Goal: Transaction & Acquisition: Purchase product/service

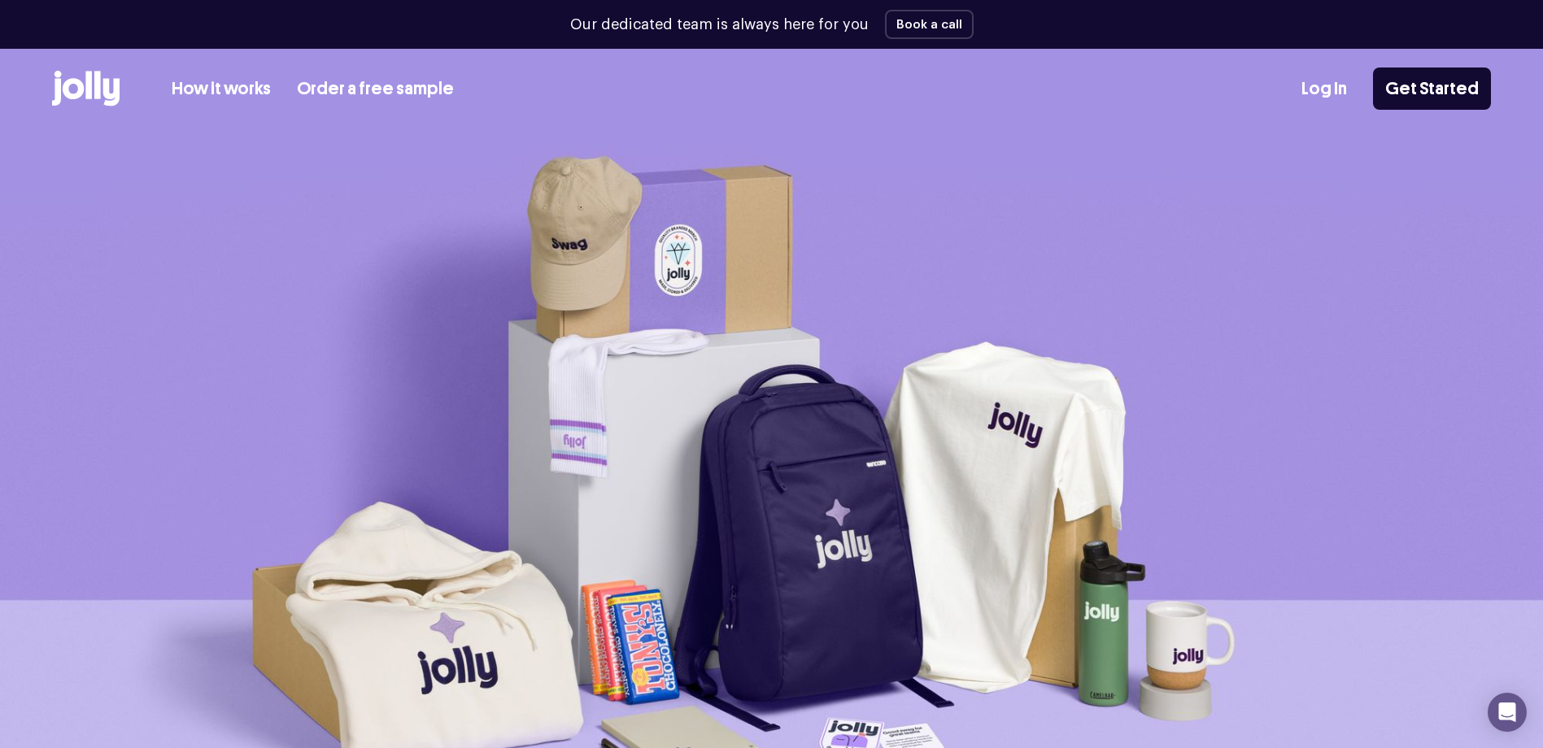
click at [211, 94] on link "How it works" at bounding box center [221, 89] width 99 height 27
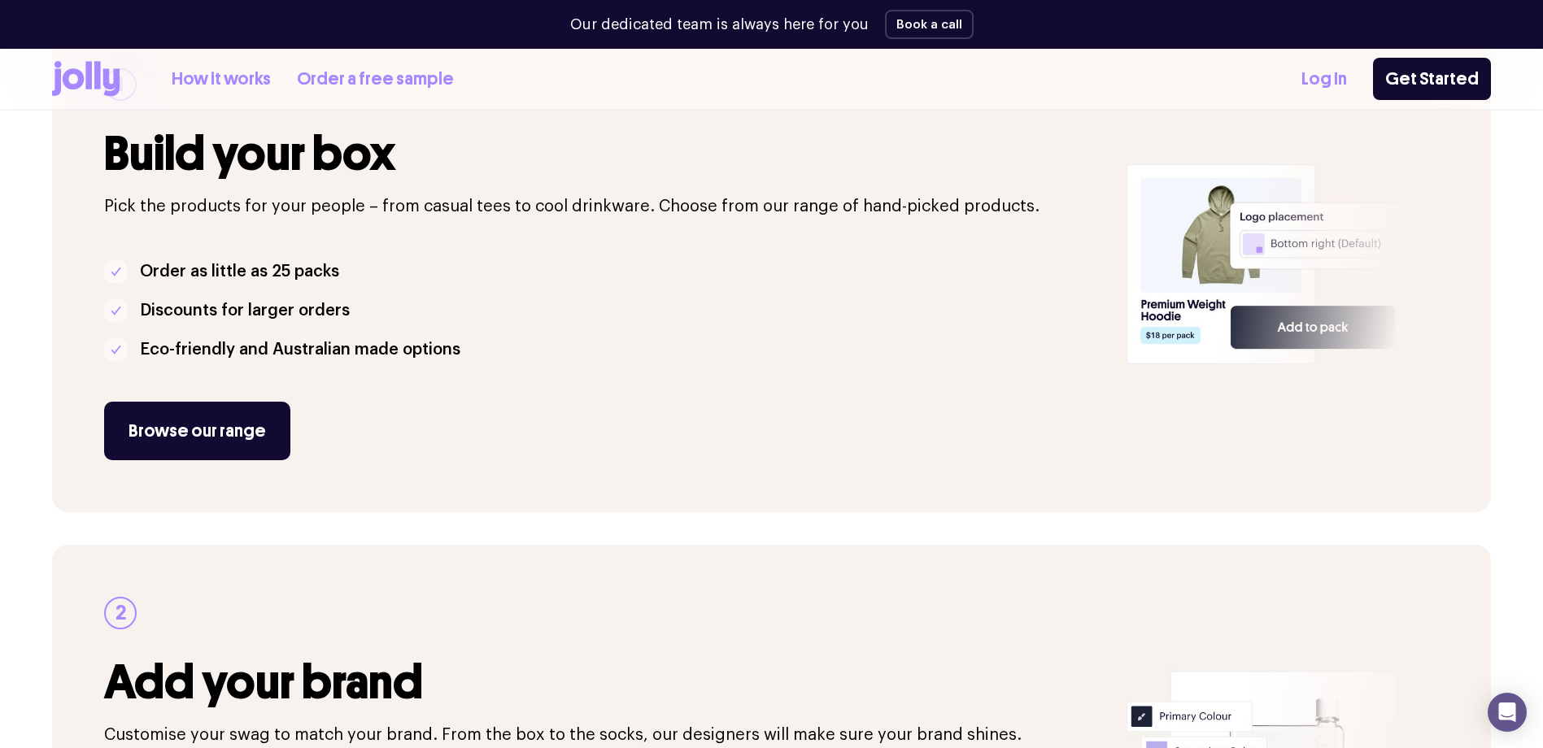
scroll to position [407, 0]
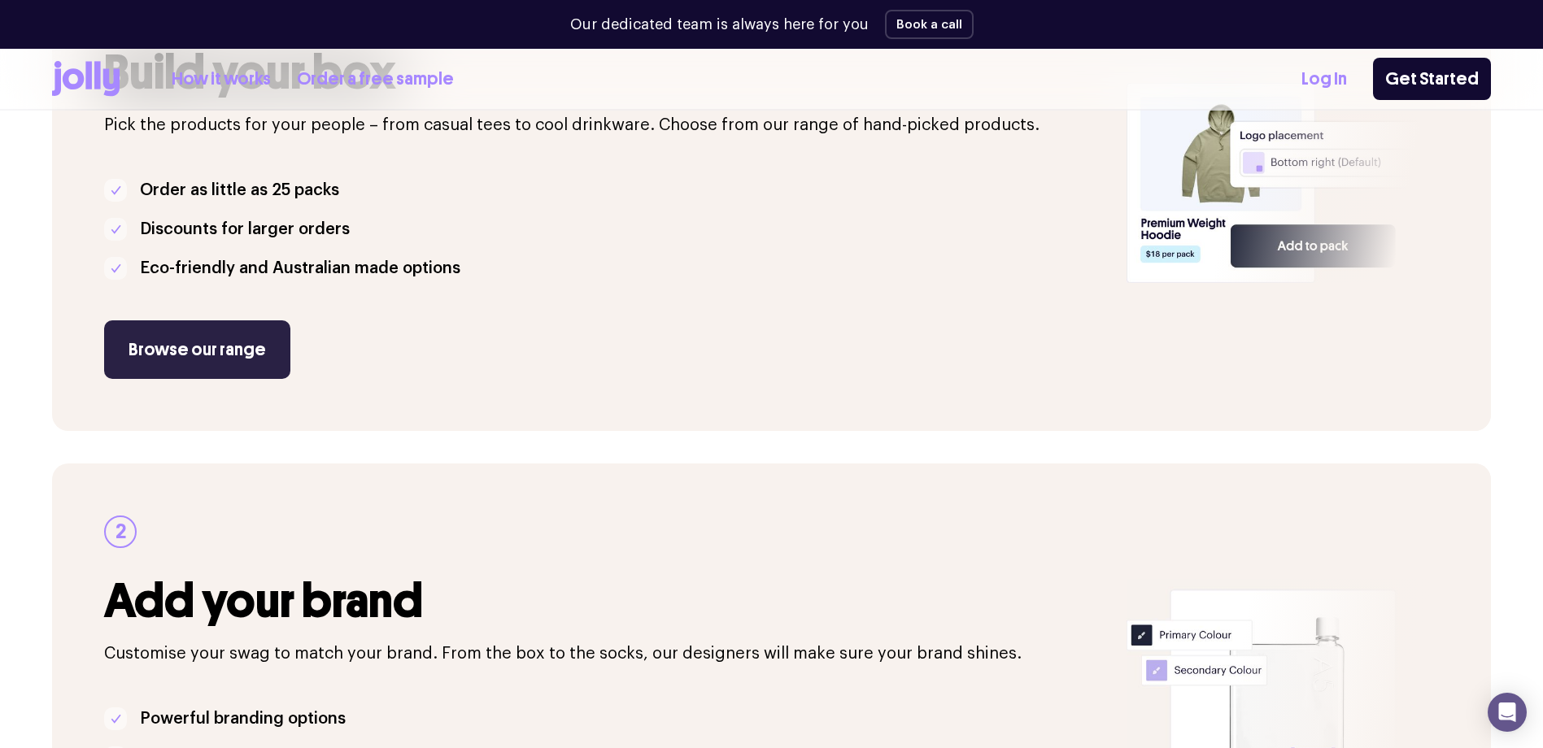
click at [221, 360] on link "Browse our range" at bounding box center [197, 349] width 186 height 59
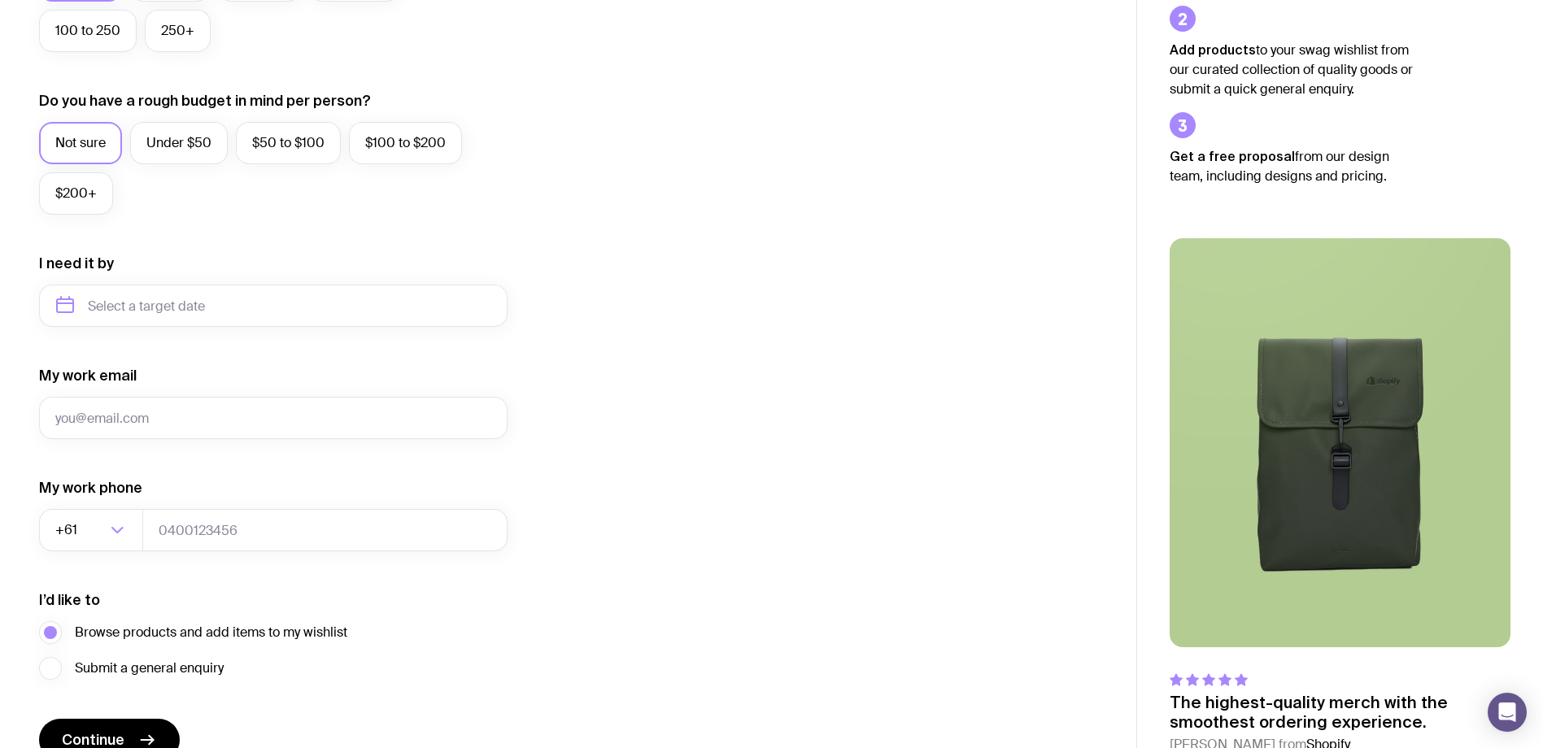
scroll to position [634, 0]
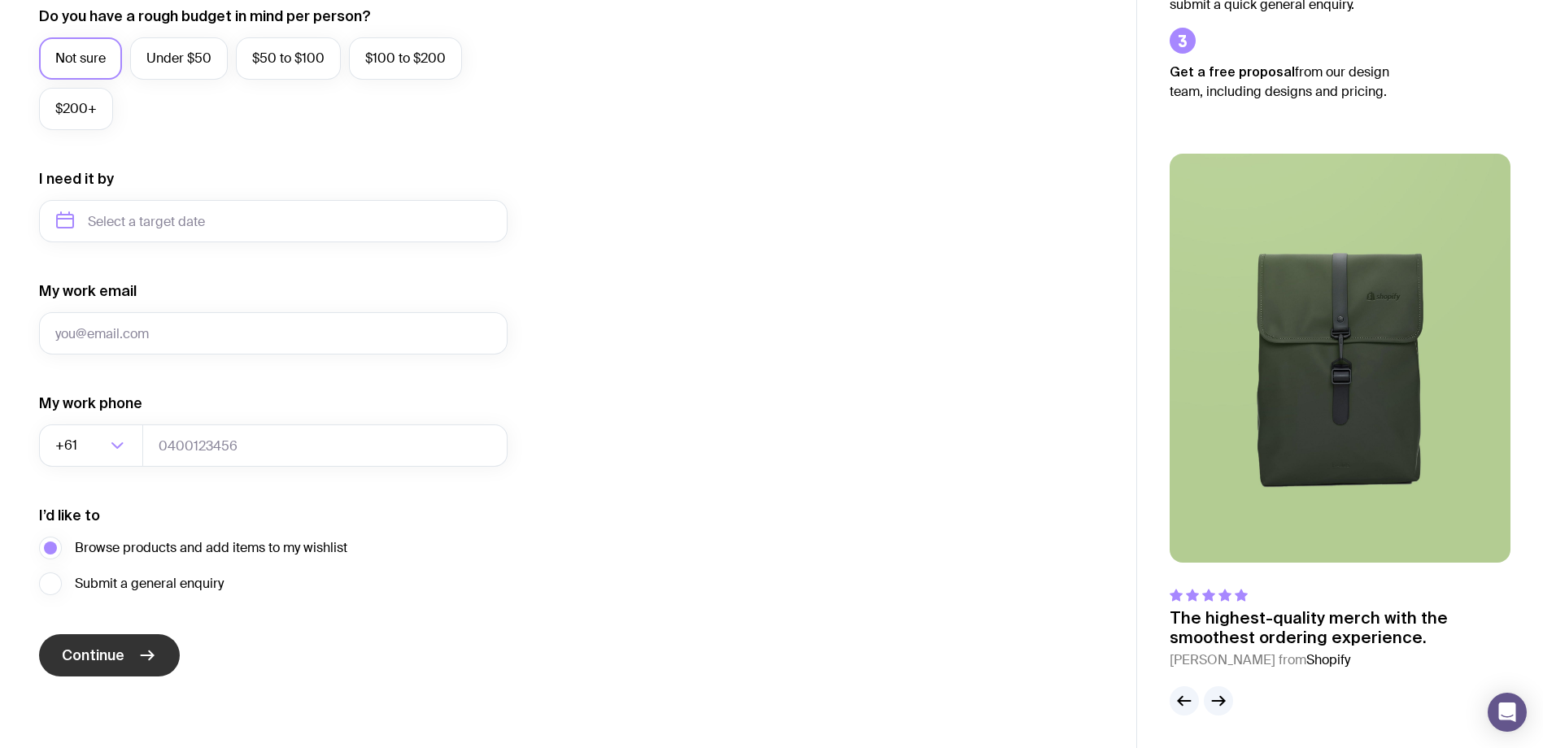
click at [159, 651] on button "Continue" at bounding box center [109, 655] width 141 height 42
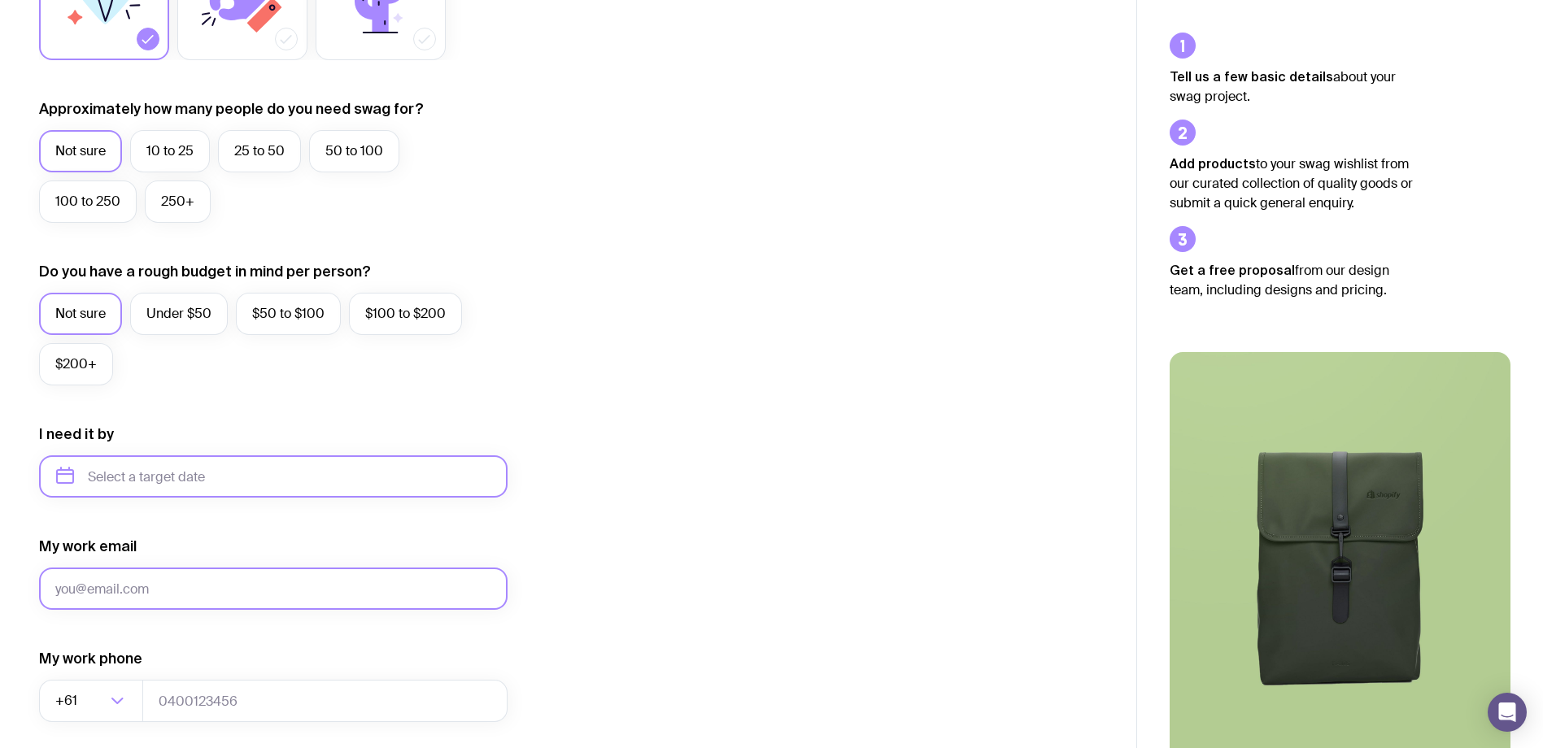
scroll to position [472, 0]
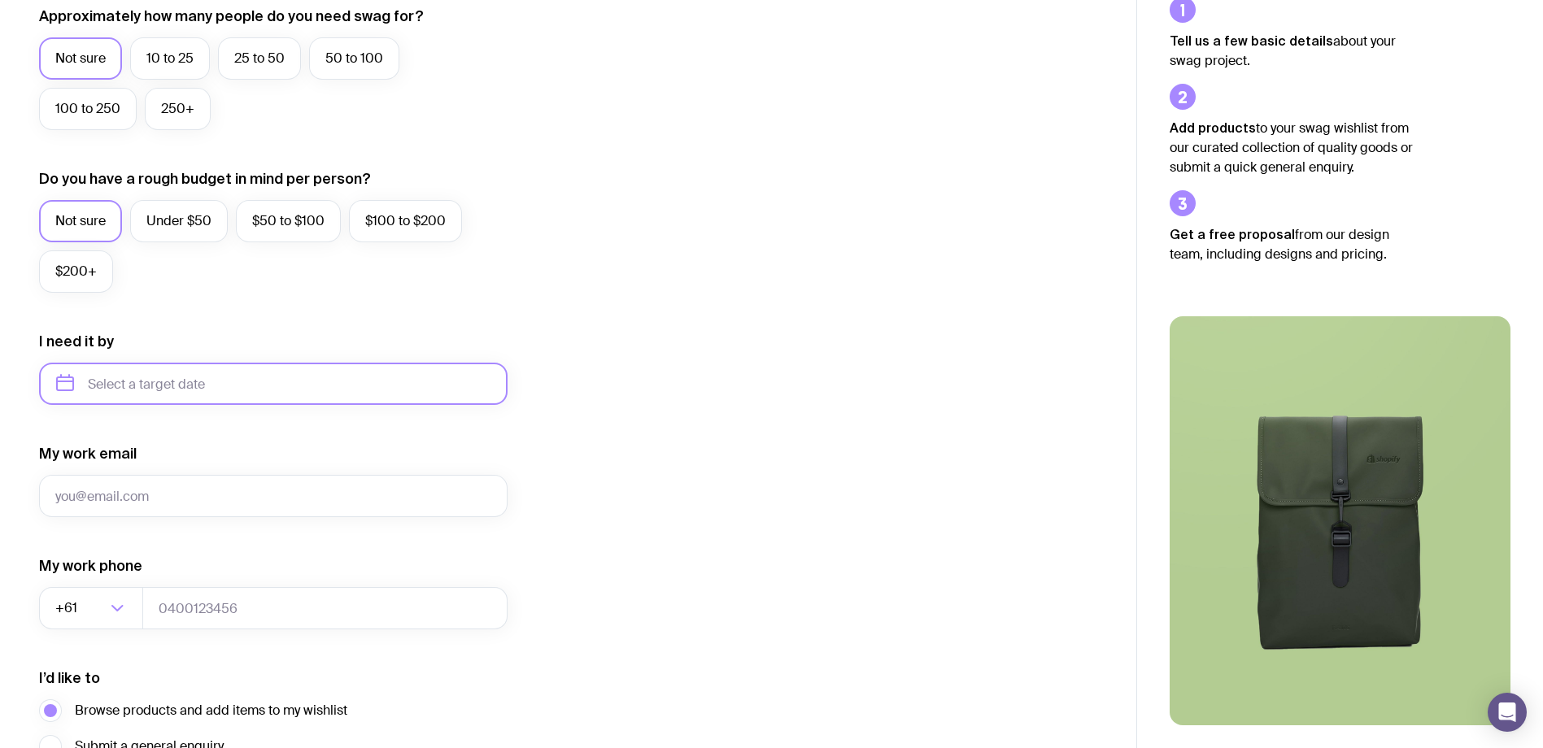
click at [253, 395] on input "text" at bounding box center [273, 384] width 469 height 42
click at [219, 591] on button "Dec" at bounding box center [209, 584] width 59 height 33
type input "[DATE]"
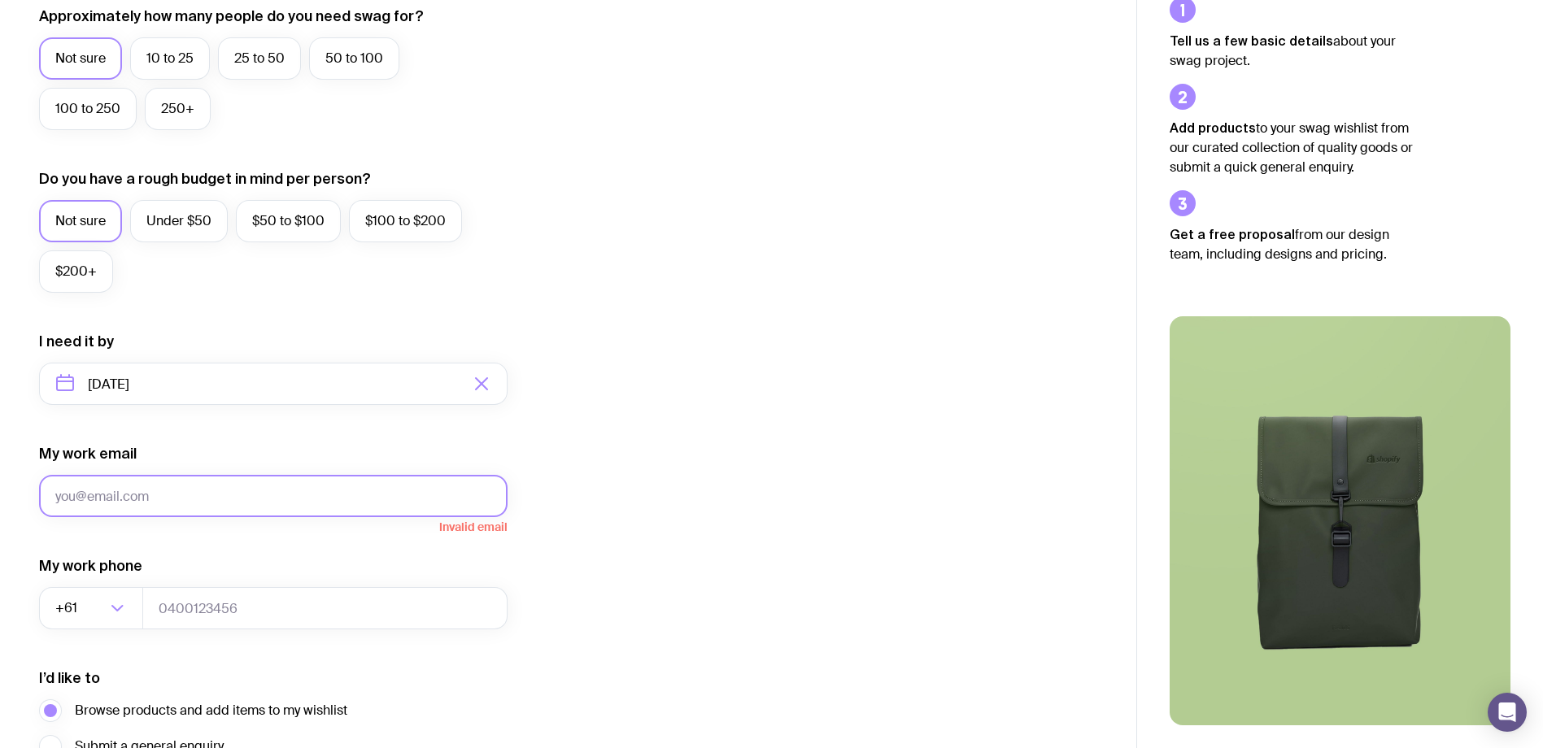
click at [191, 508] on input "My work email" at bounding box center [273, 496] width 469 height 42
type input "[EMAIL_ADDRESS][DOMAIN_NAME]"
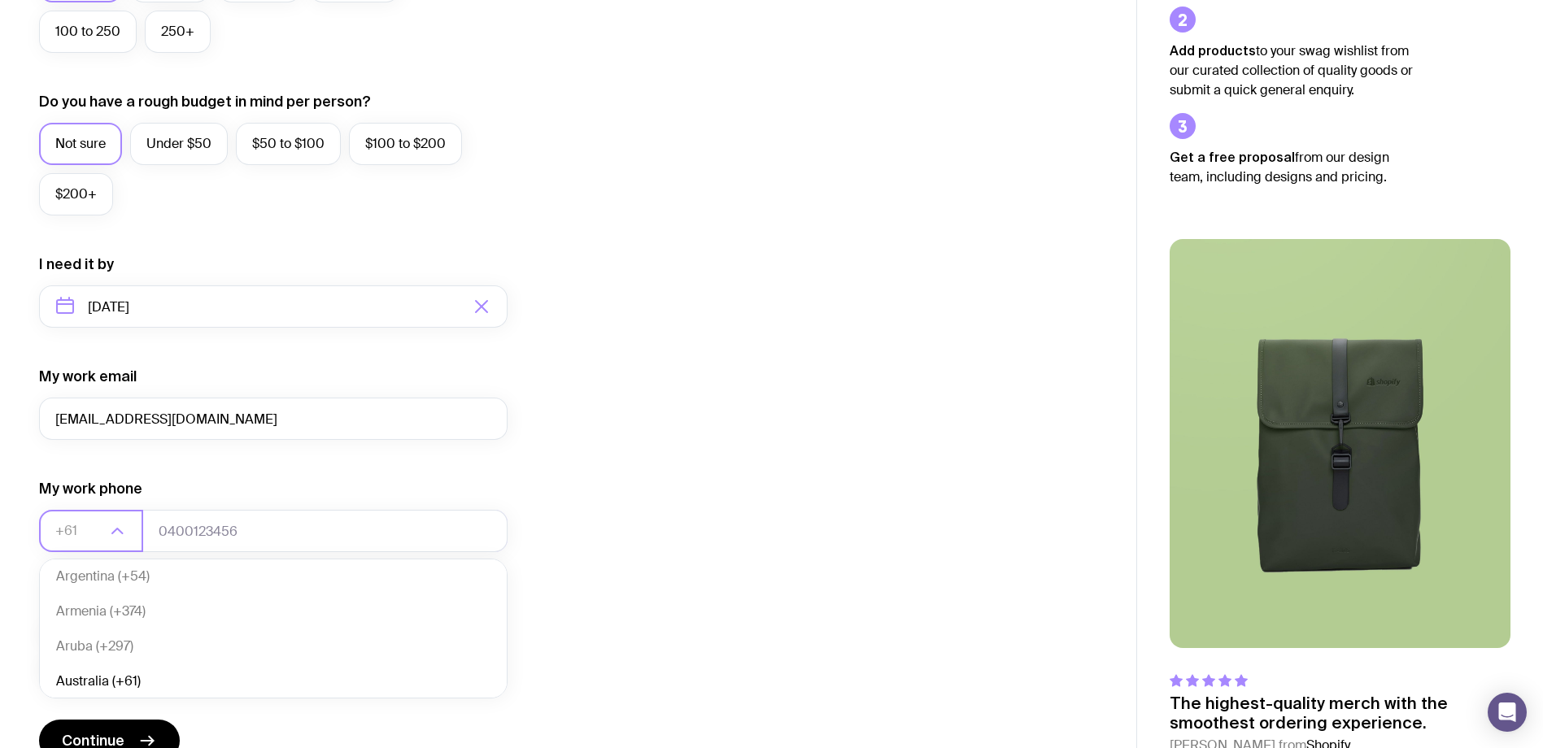
scroll to position [634, 0]
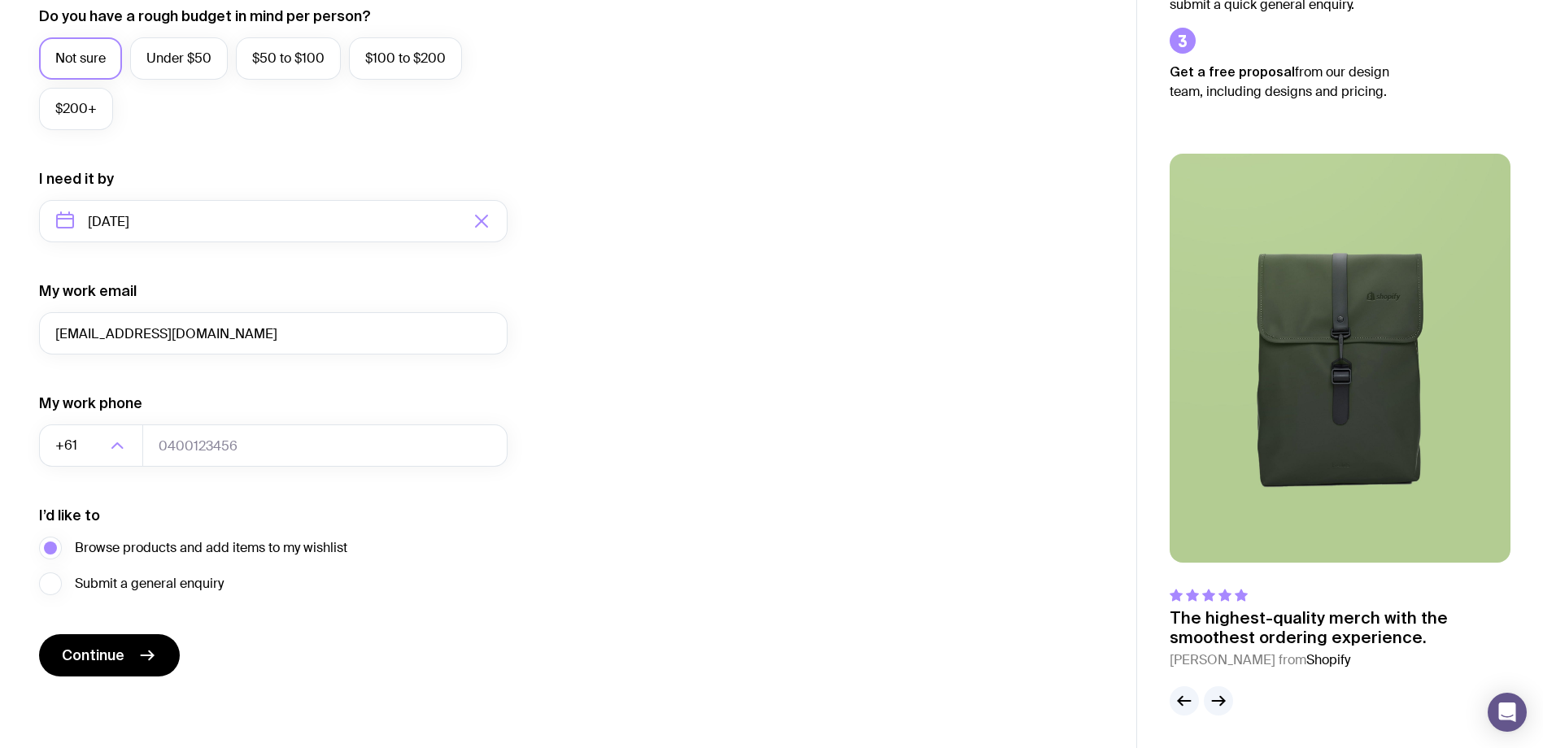
click at [640, 377] on div "I want swag for Customers Team members An event Approximately how many people d…" at bounding box center [568, 145] width 1058 height 1062
click at [85, 662] on span "Continue" at bounding box center [93, 656] width 63 height 20
type input "1234567890"
click at [139, 667] on button "Continue" at bounding box center [109, 655] width 141 height 42
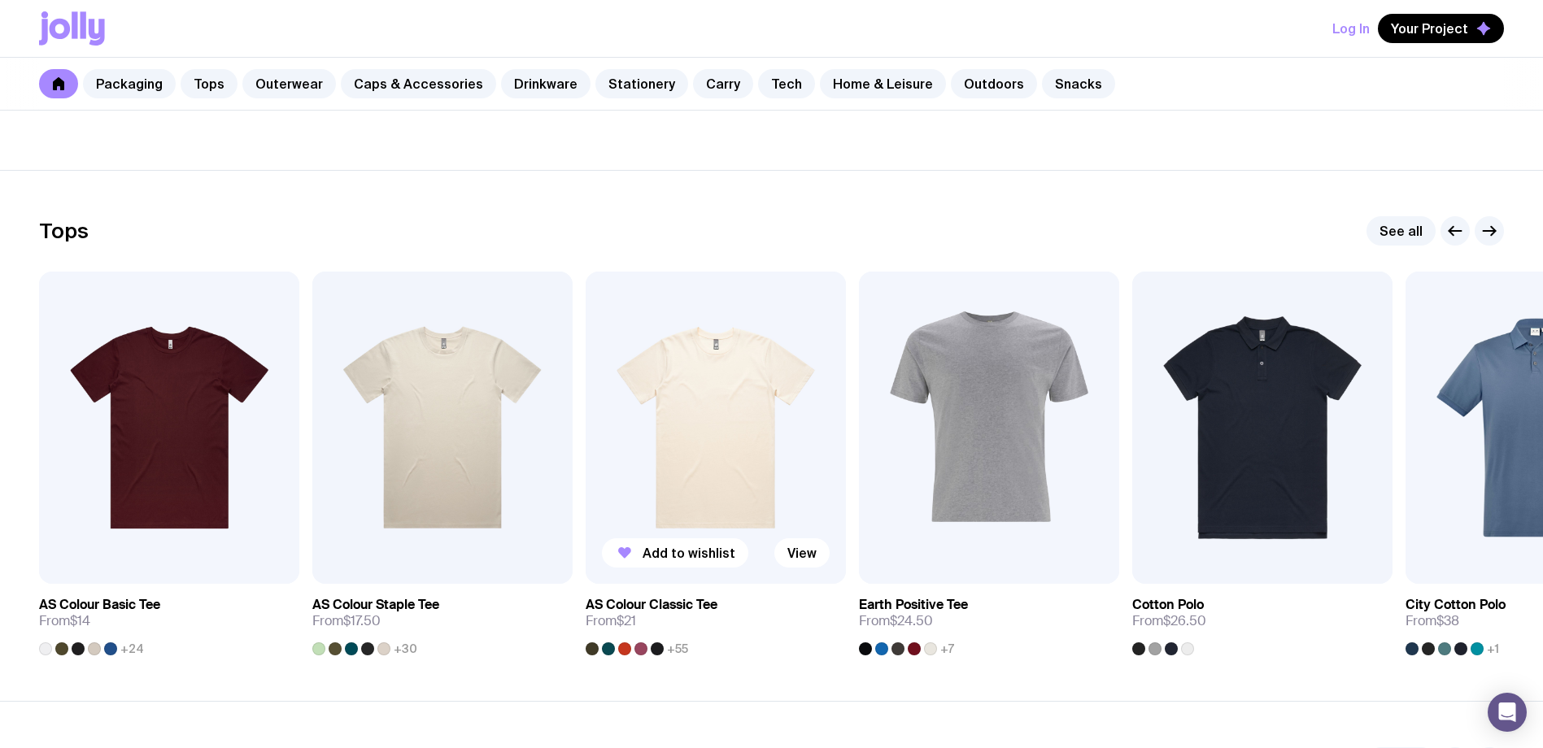
scroll to position [813, 0]
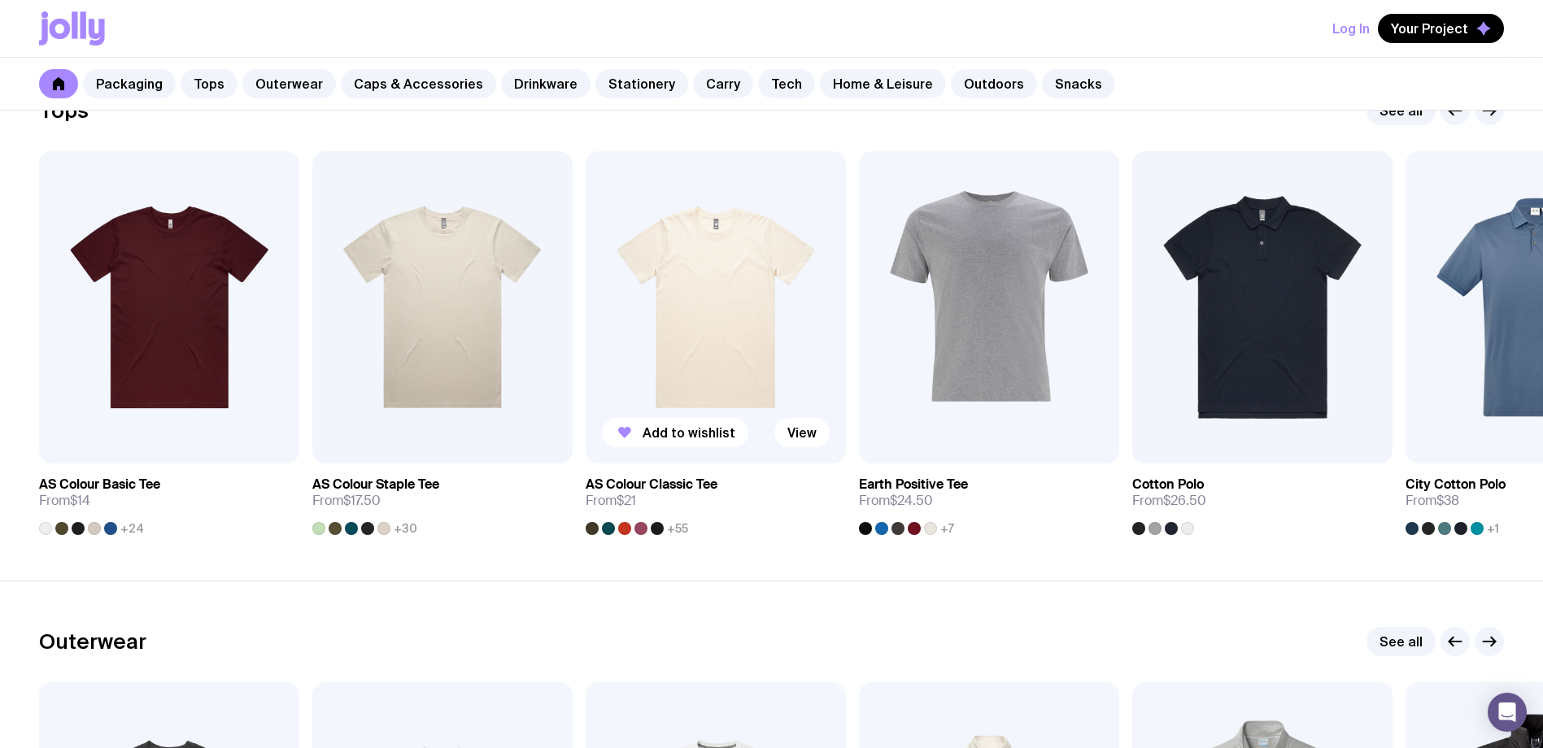
click at [738, 364] on img at bounding box center [716, 307] width 260 height 312
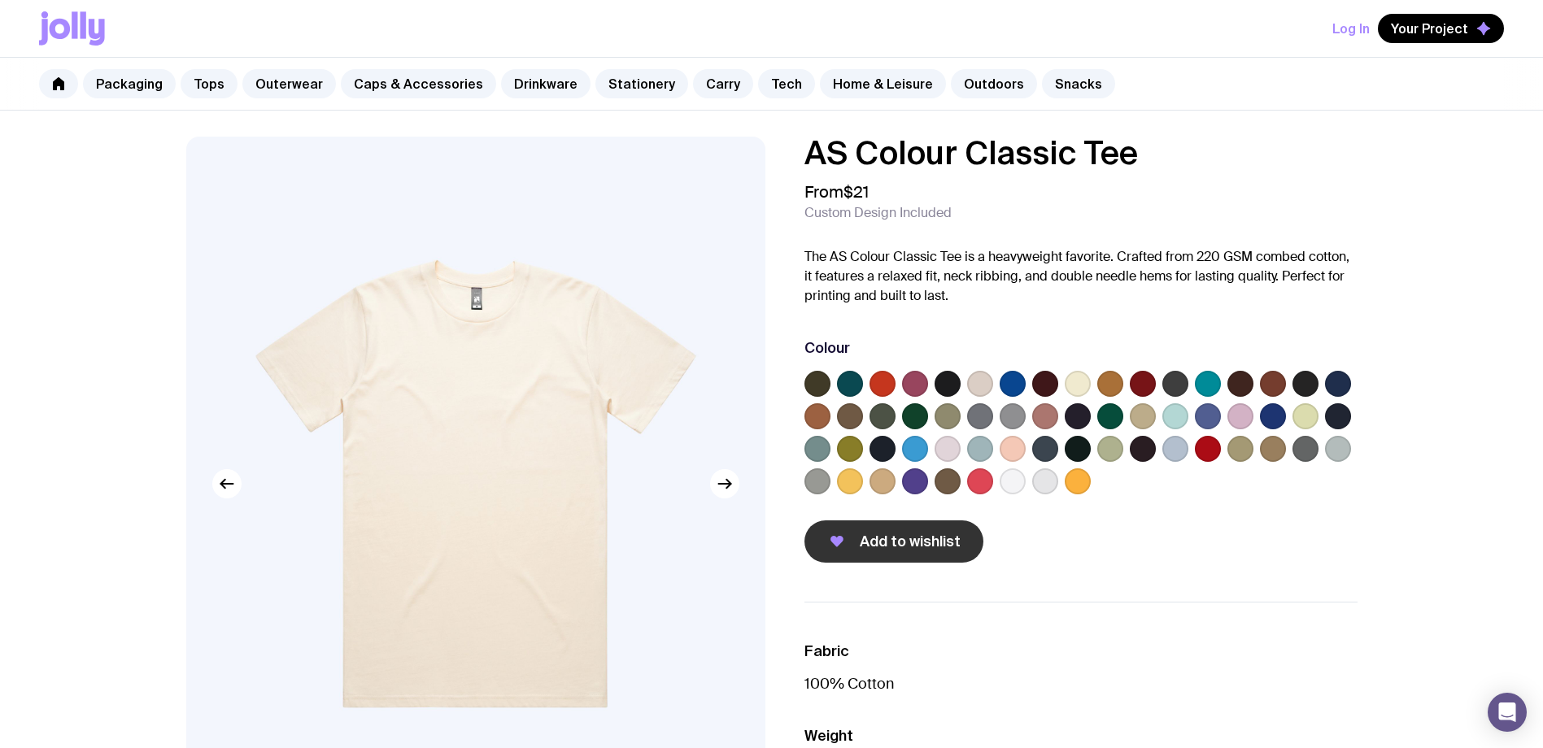
click at [935, 558] on button "Add to wishlist" at bounding box center [894, 542] width 179 height 42
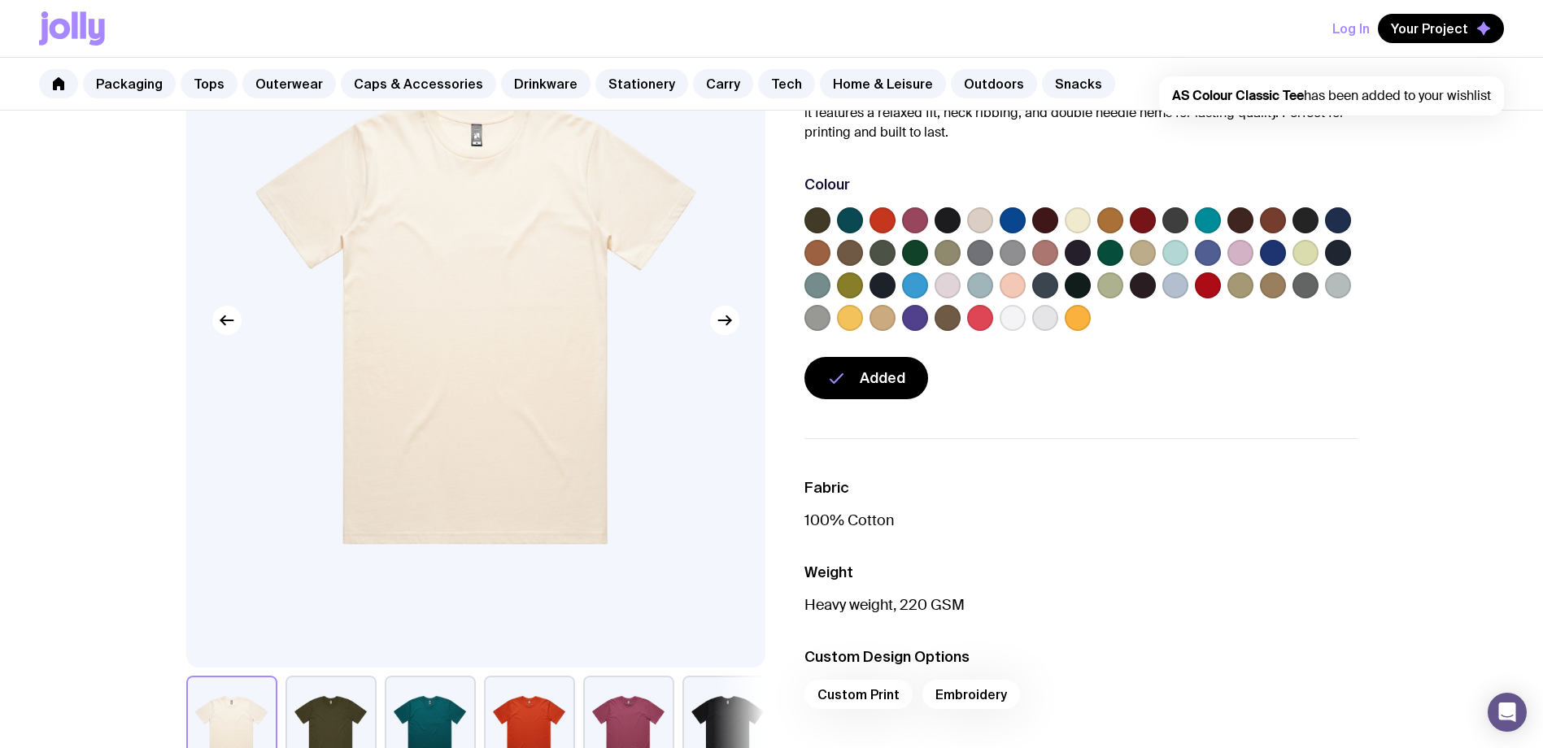
scroll to position [407, 0]
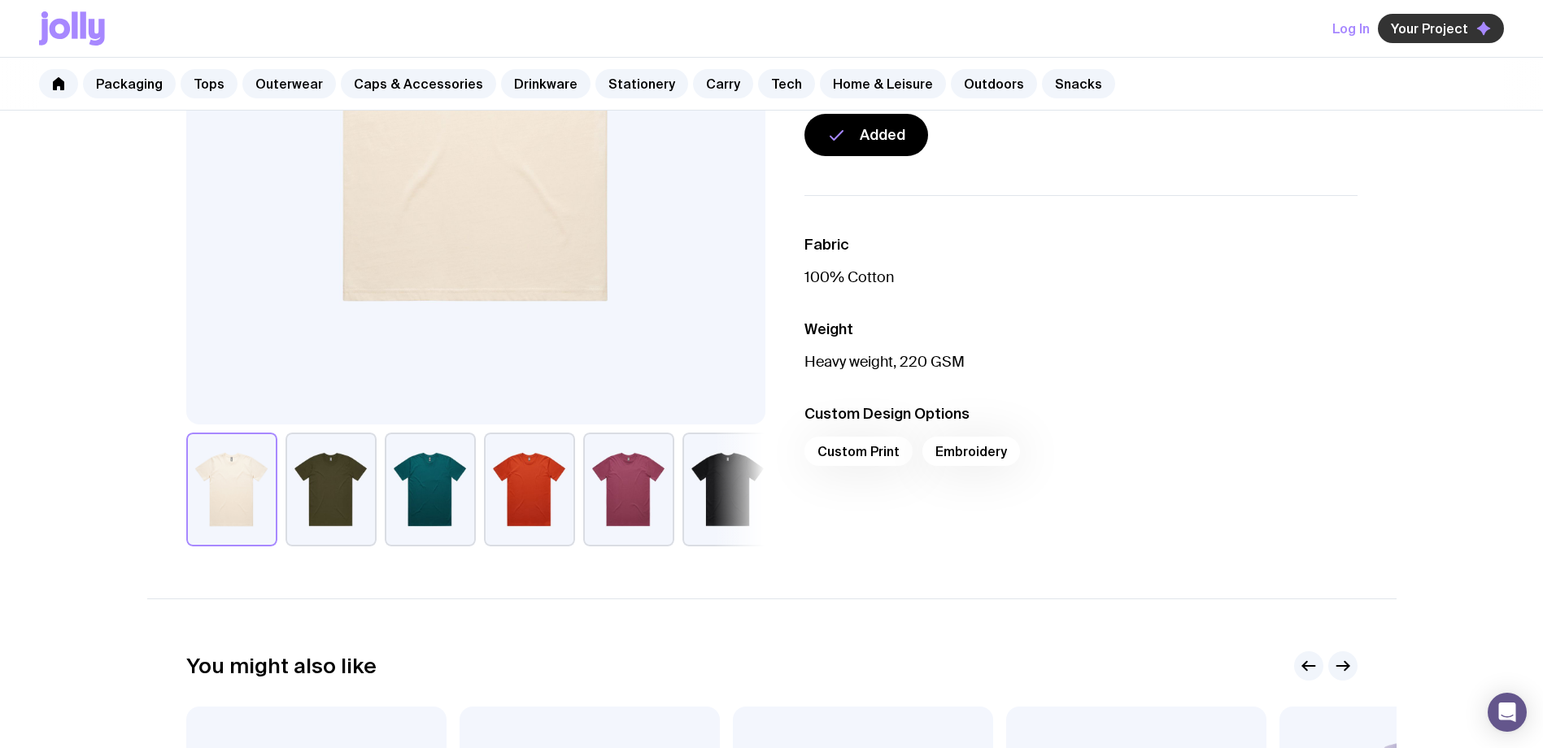
click at [1423, 38] on button "Your Project" at bounding box center [1441, 28] width 126 height 29
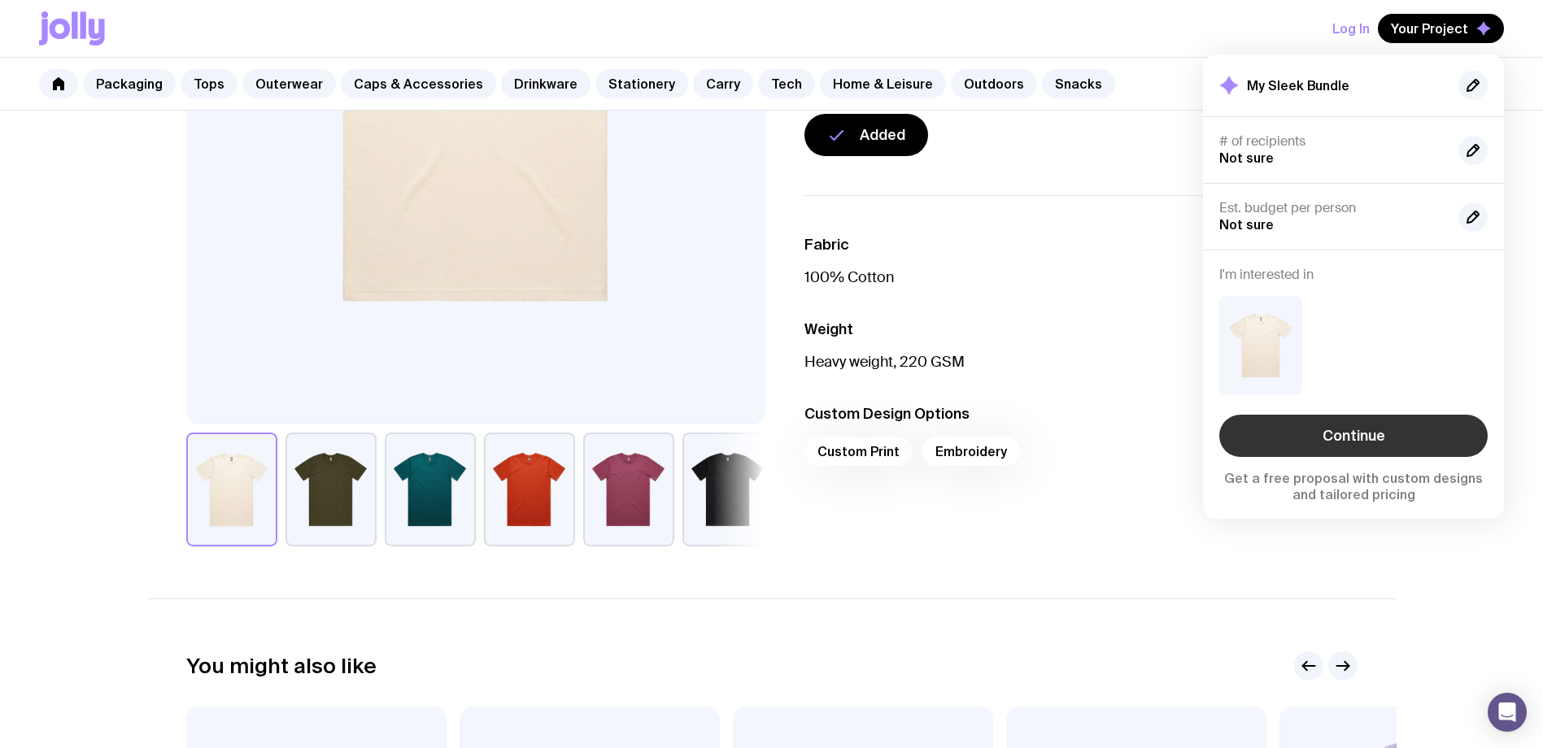
click at [1367, 430] on link "Continue" at bounding box center [1353, 436] width 268 height 42
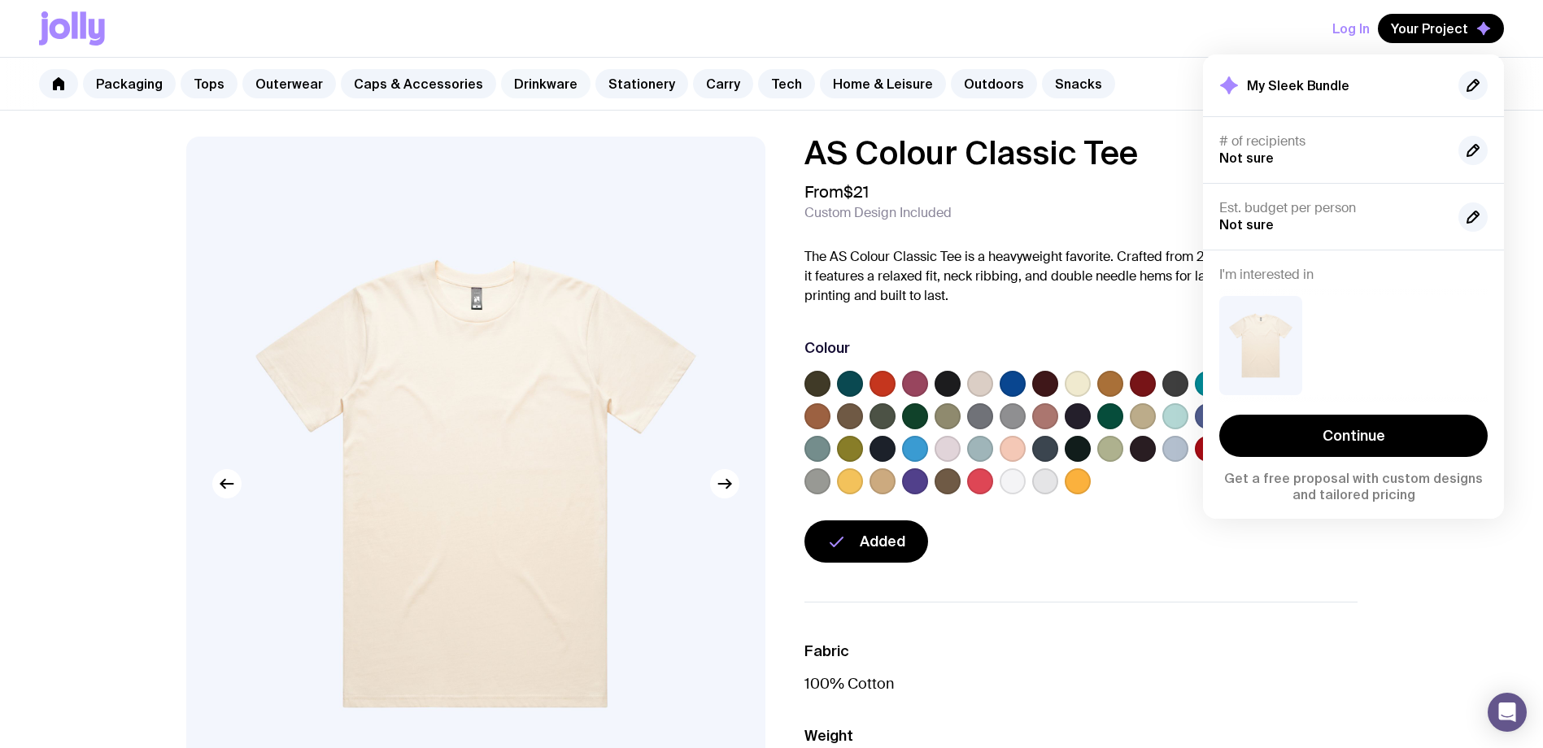
click at [515, 89] on link "Drinkware" at bounding box center [545, 83] width 89 height 29
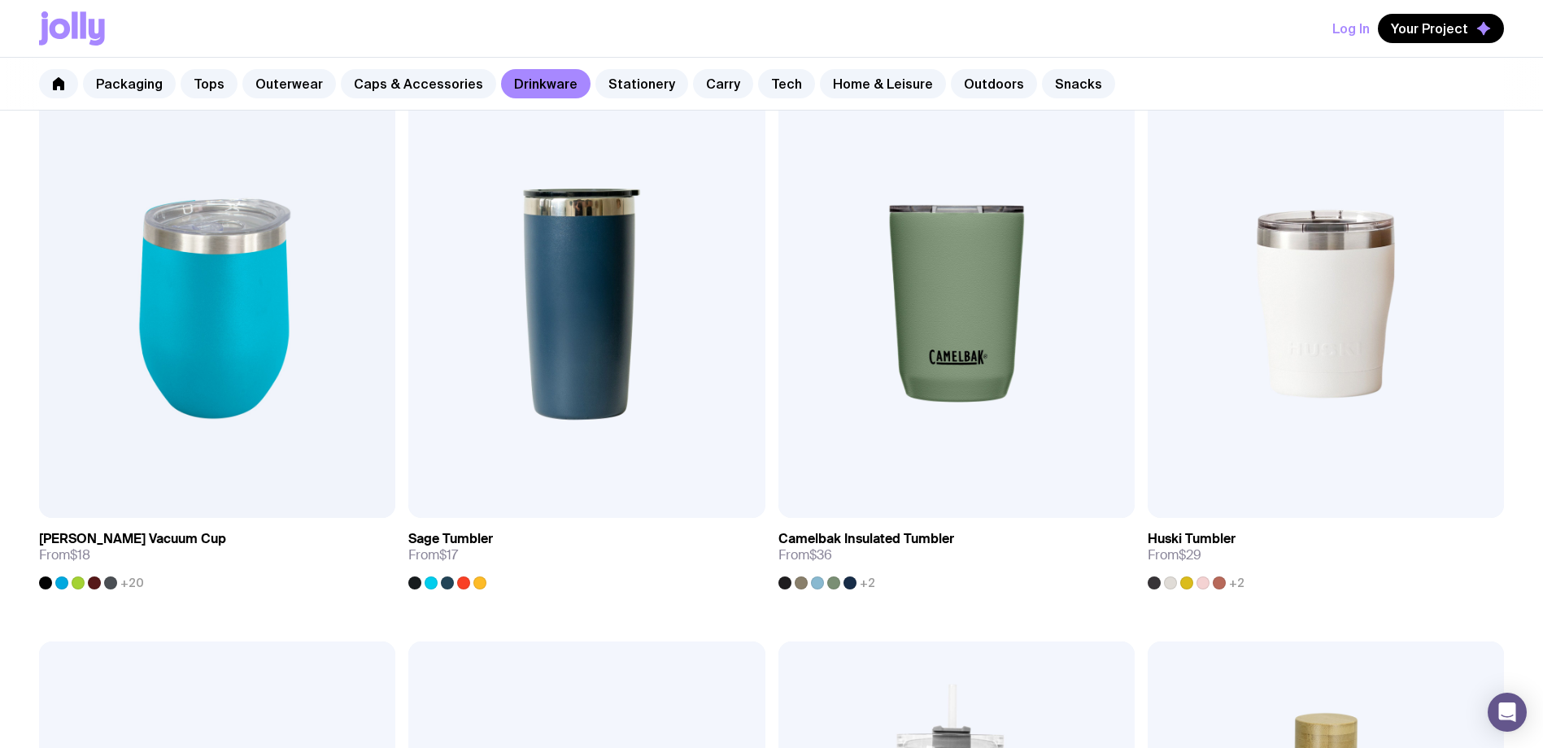
scroll to position [976, 0]
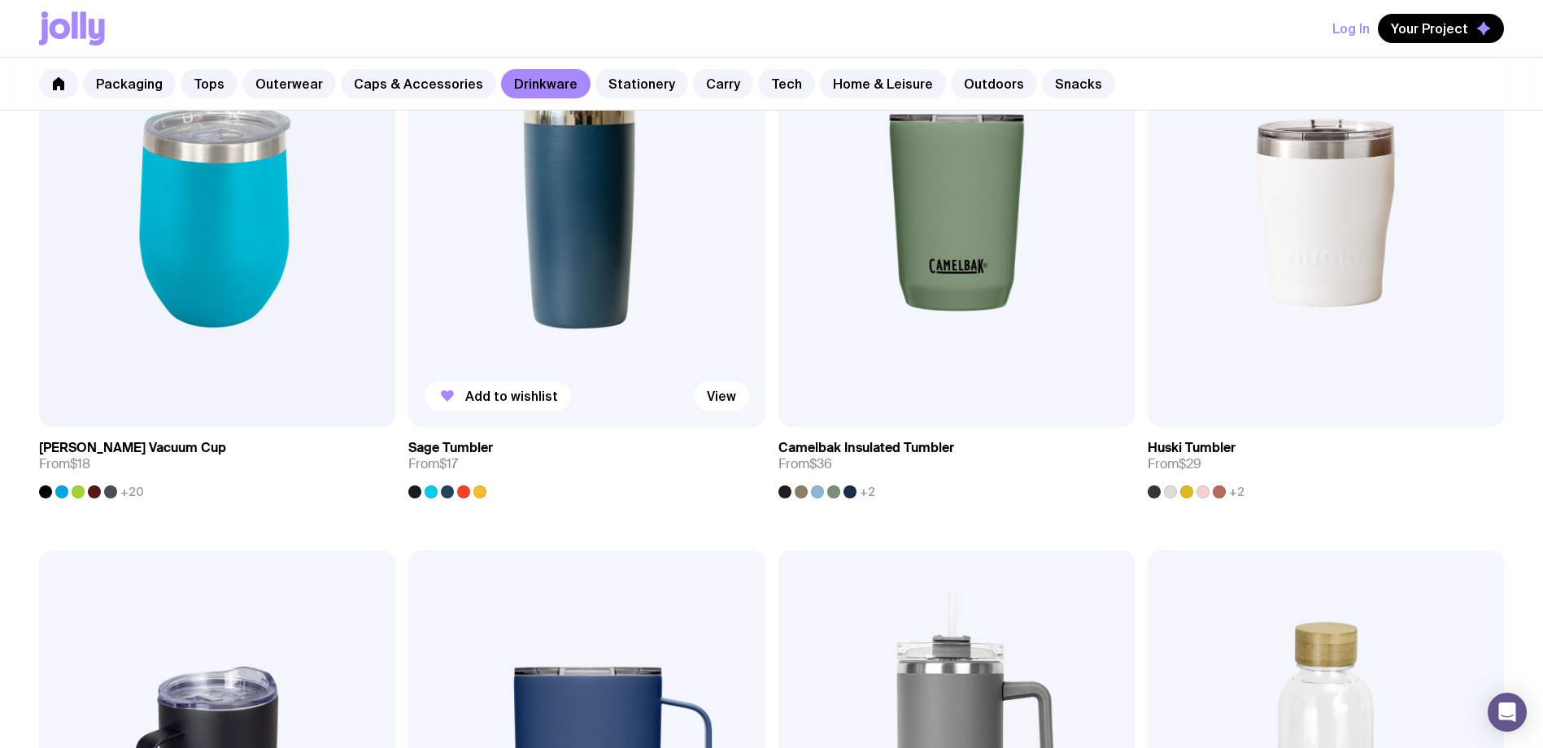
click at [577, 273] on img at bounding box center [586, 213] width 356 height 428
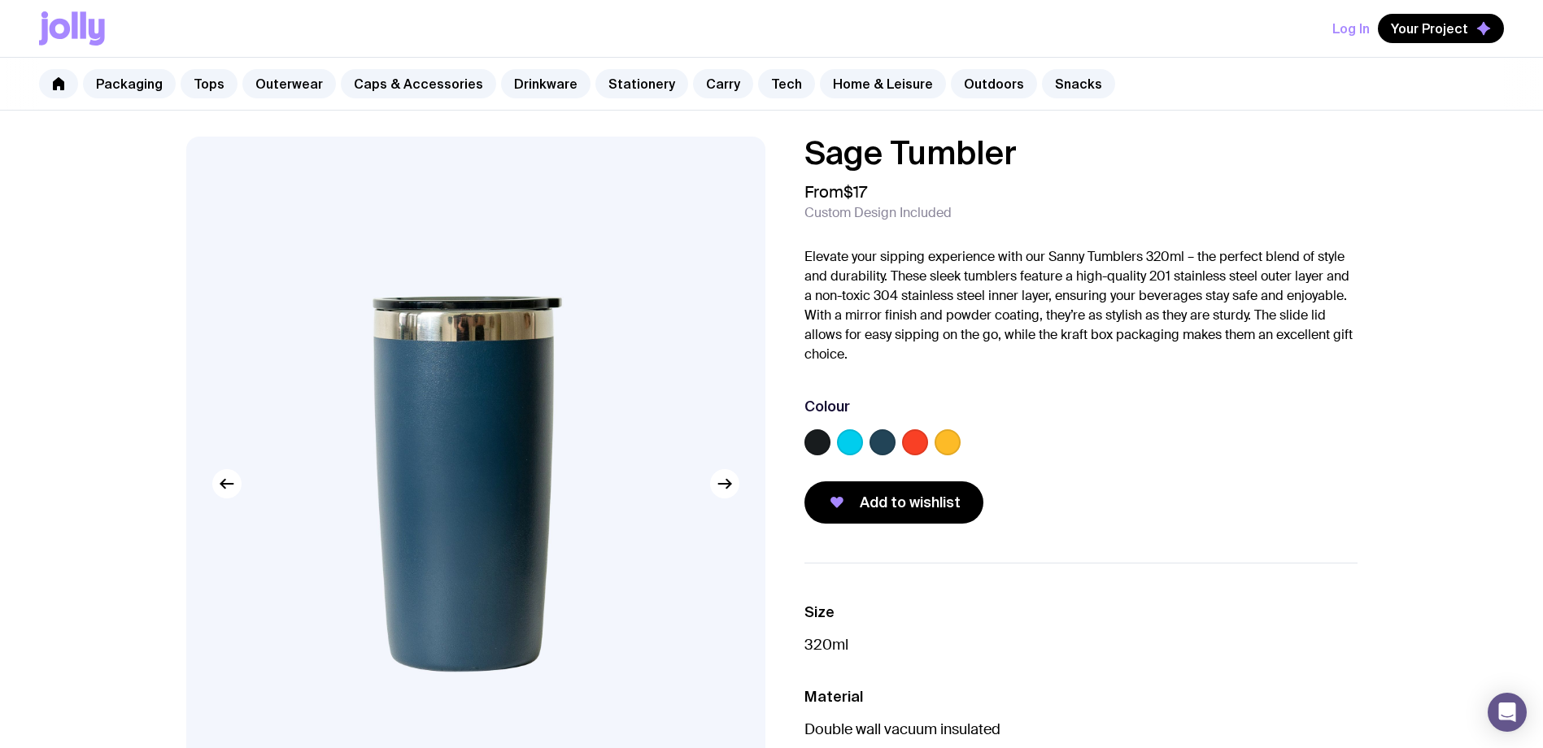
click at [847, 444] on label at bounding box center [850, 443] width 26 height 26
click at [0, 0] on input "radio" at bounding box center [0, 0] width 0 height 0
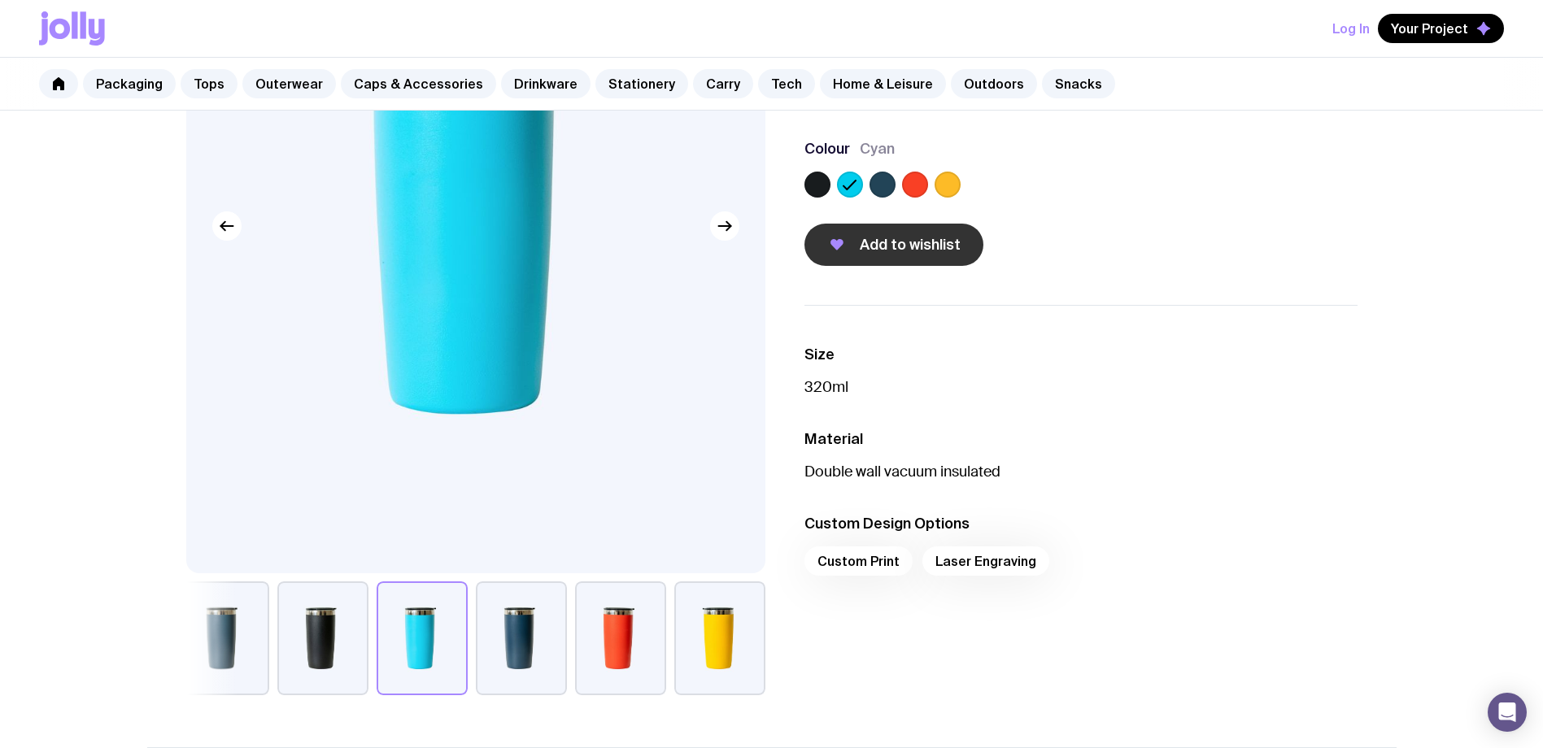
scroll to position [244, 0]
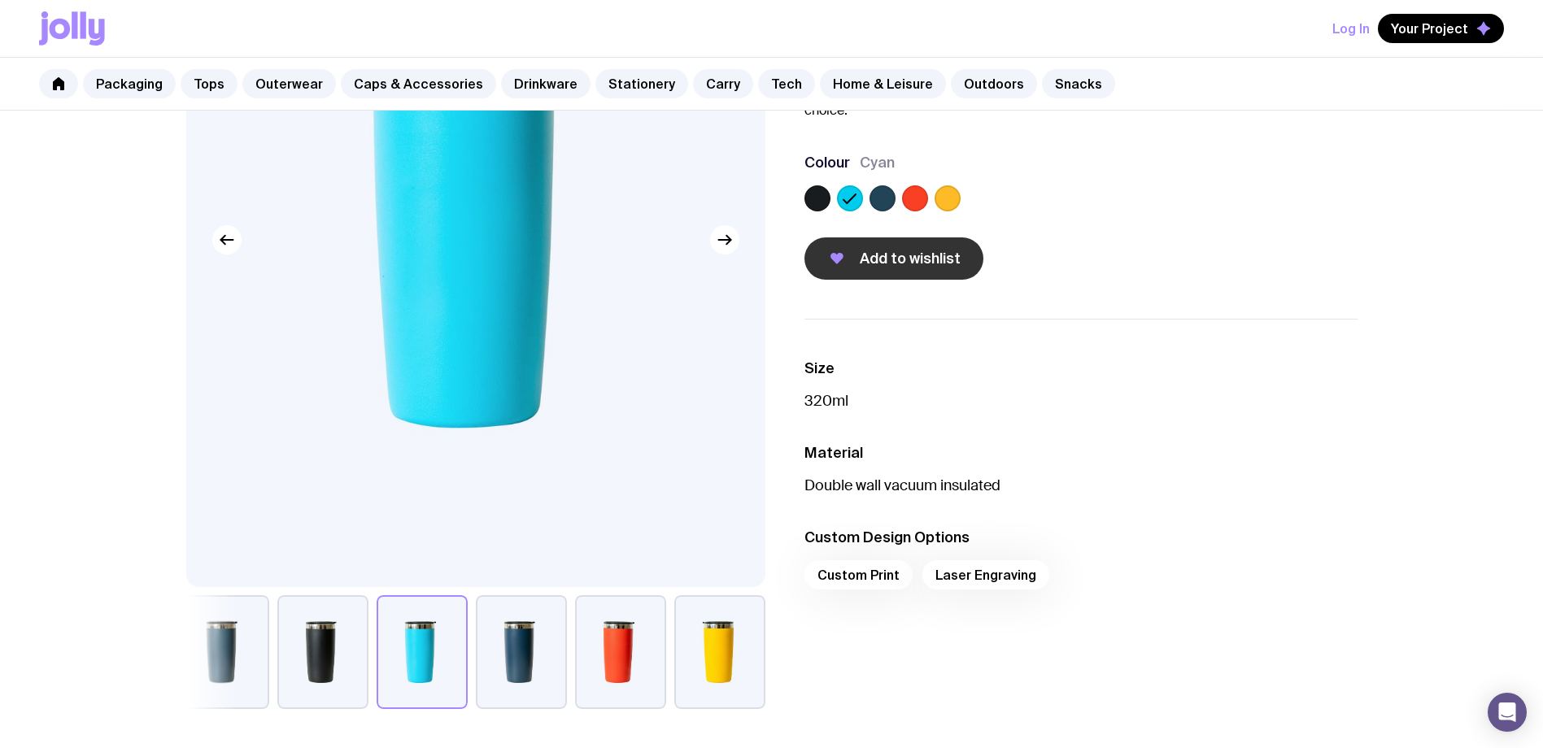
click at [922, 264] on span "Add to wishlist" at bounding box center [910, 259] width 101 height 20
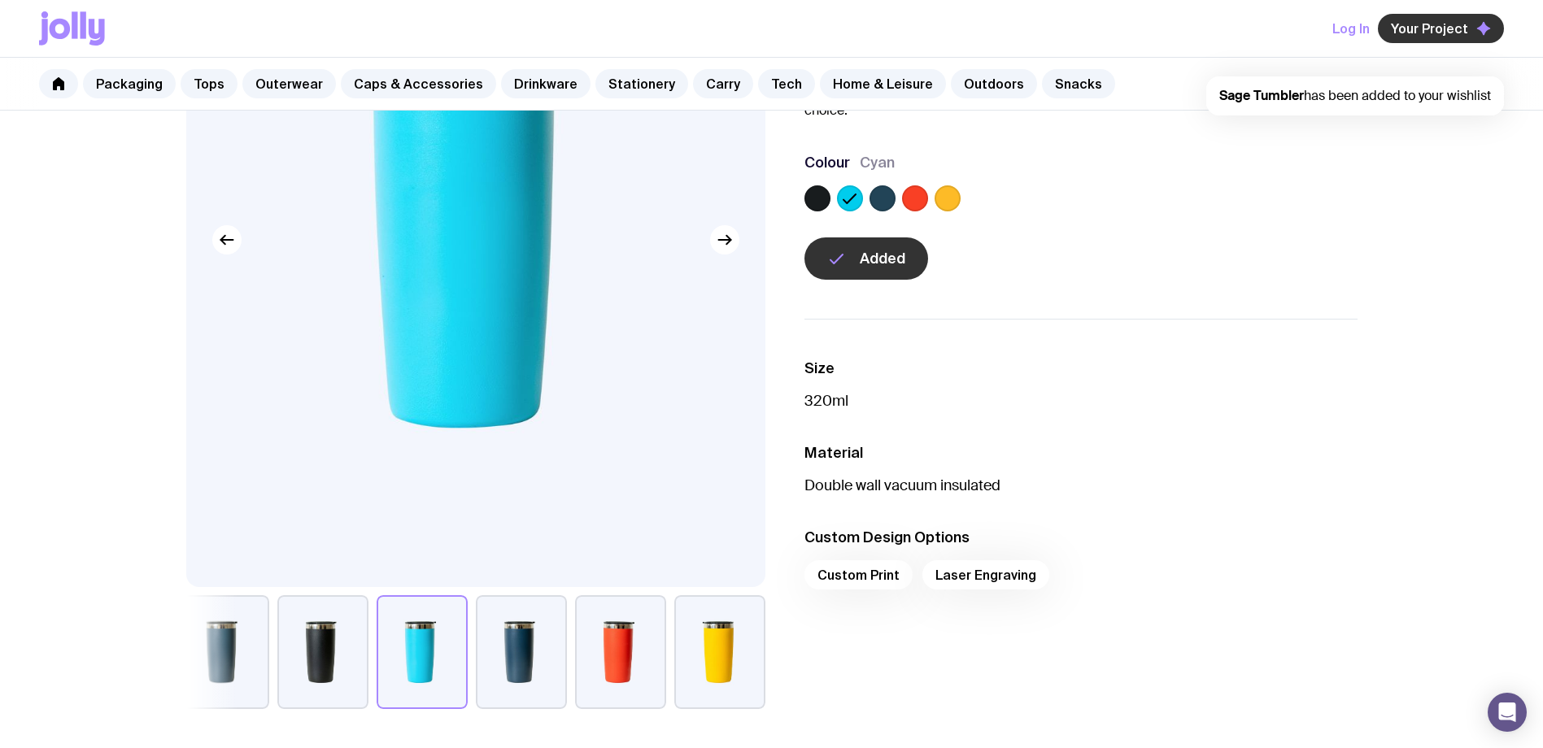
click at [1448, 39] on button "Your Project" at bounding box center [1441, 28] width 126 height 29
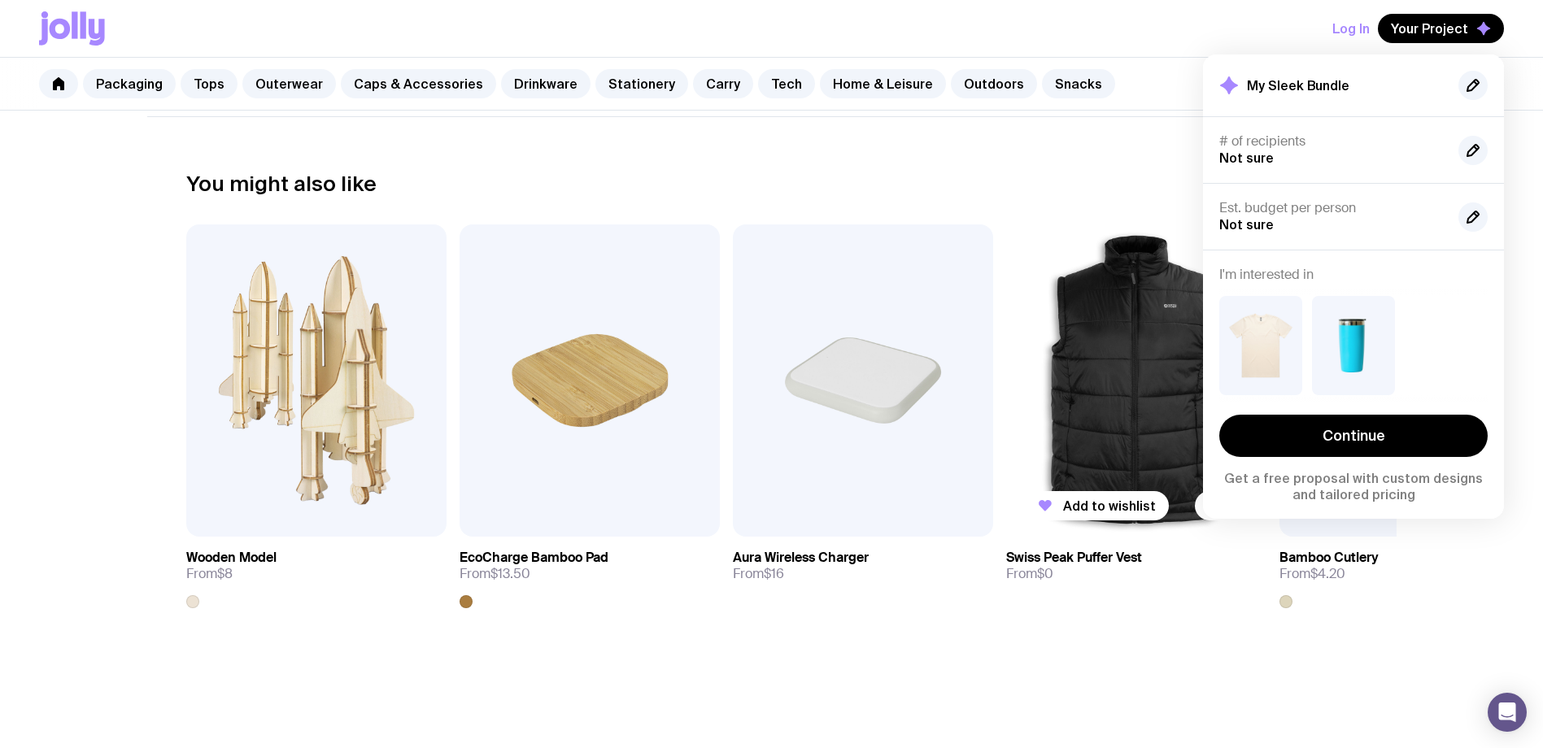
scroll to position [895, 0]
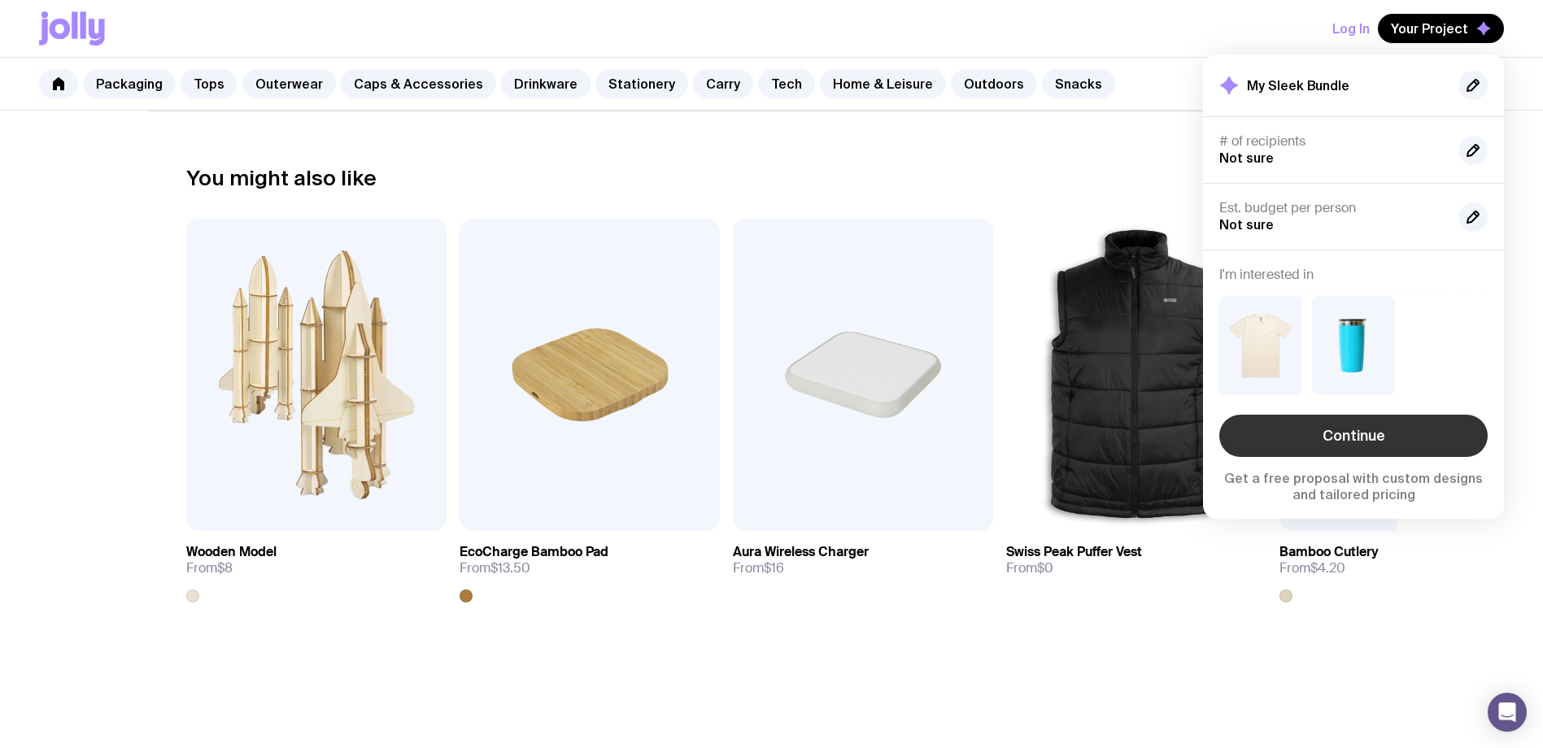
click at [1267, 451] on link "Continue" at bounding box center [1353, 436] width 268 height 42
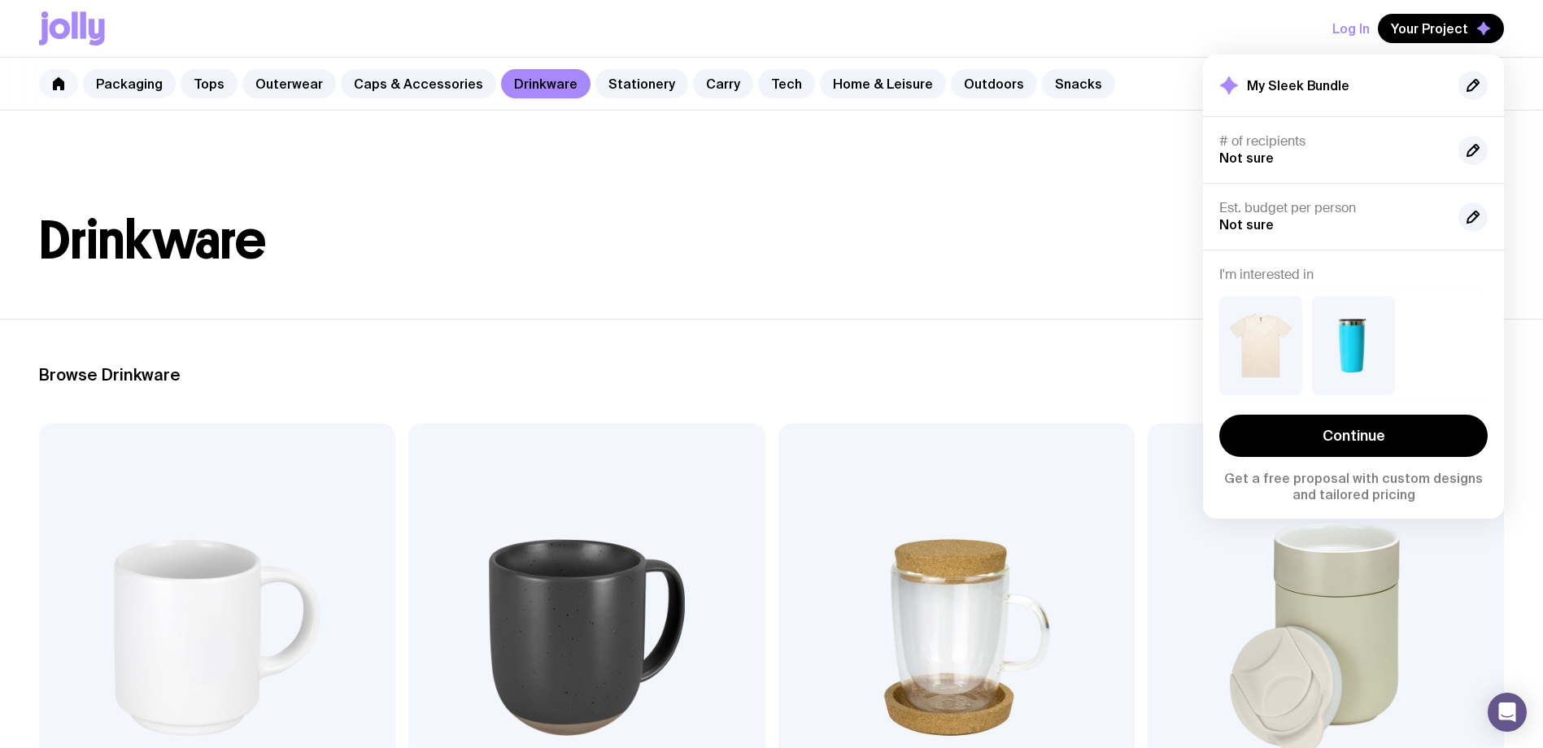
click at [66, 92] on link at bounding box center [58, 83] width 39 height 29
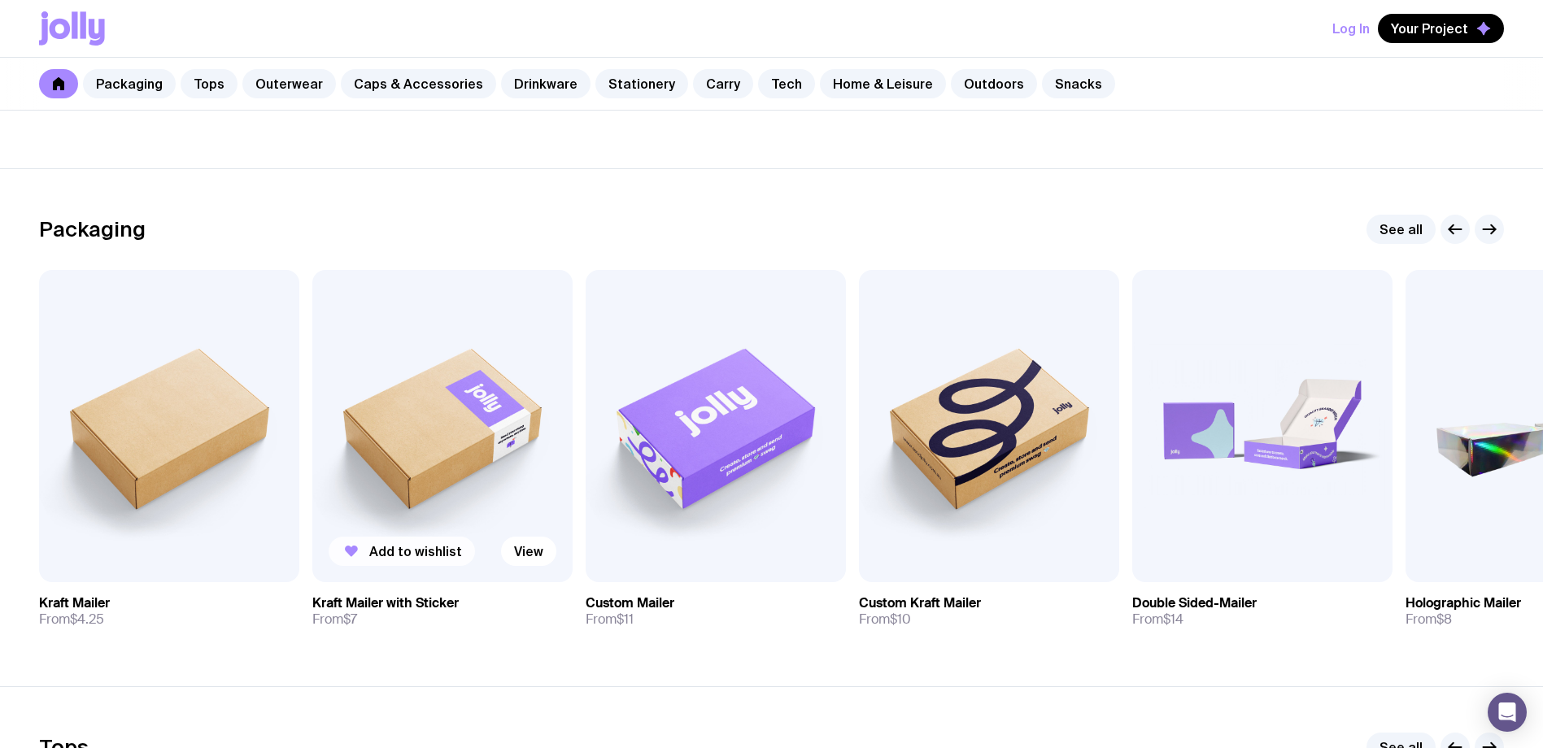
scroll to position [325, 0]
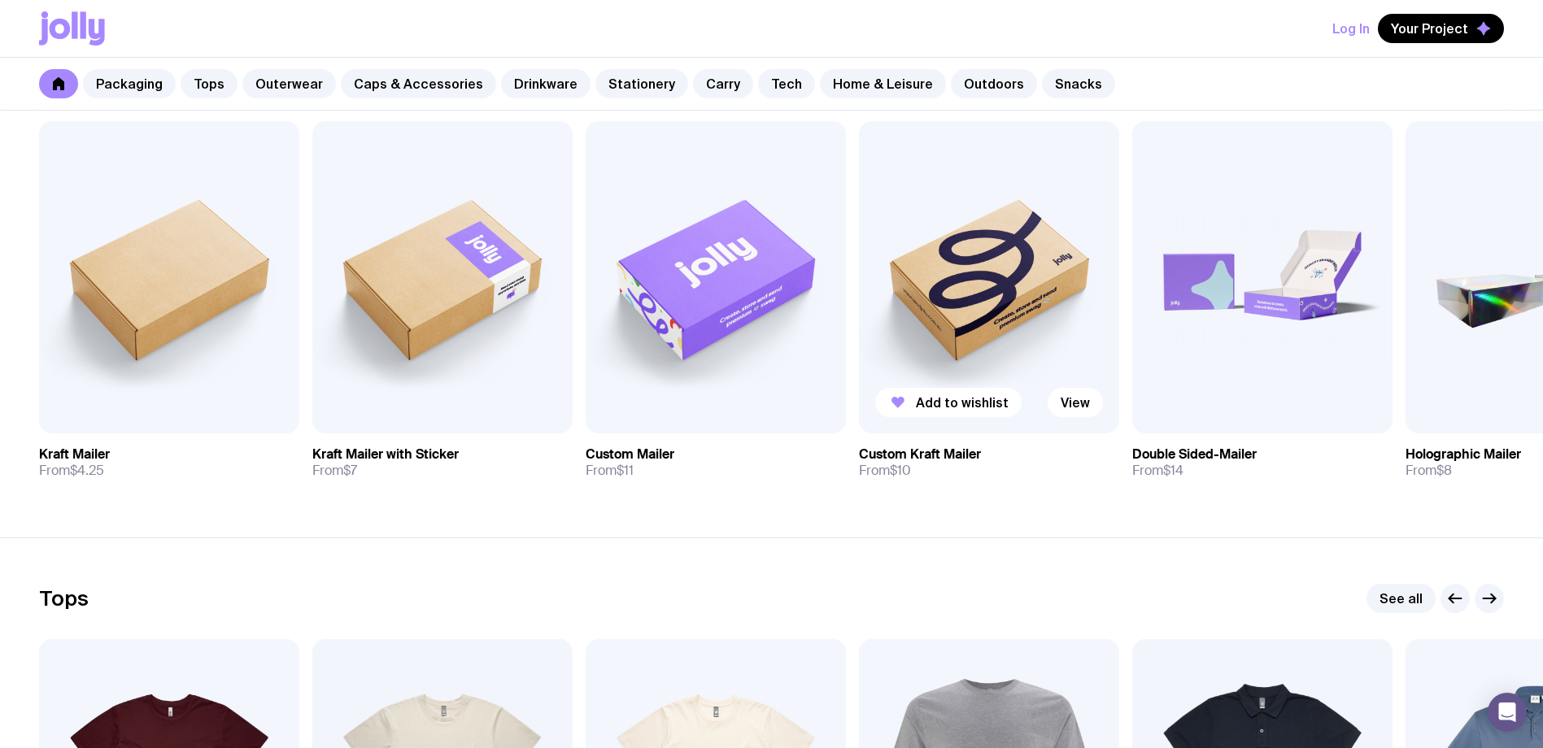
click at [951, 332] on img at bounding box center [989, 277] width 260 height 312
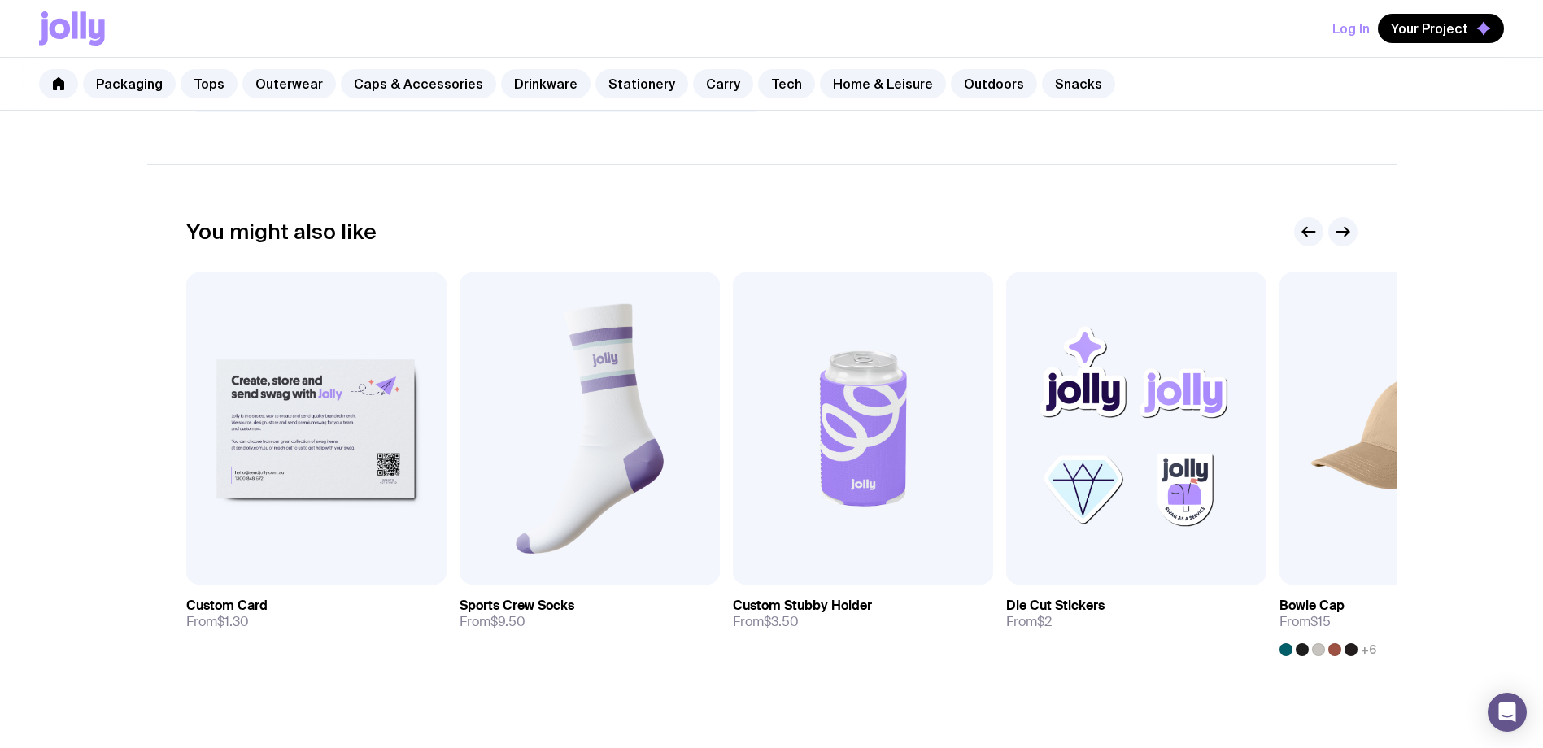
scroll to position [732, 0]
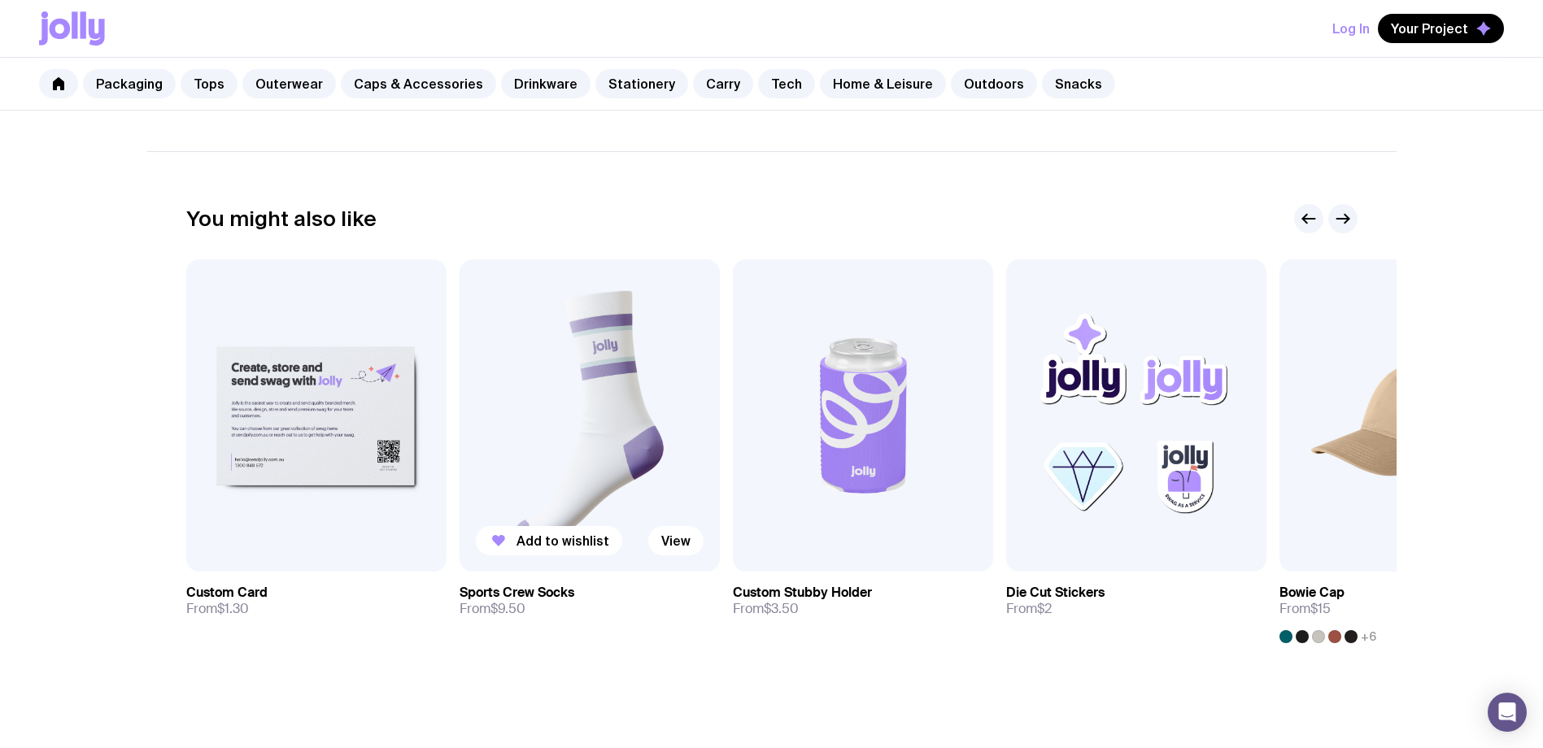
click at [634, 408] on img at bounding box center [590, 415] width 260 height 312
